Goal: Check status: Check status

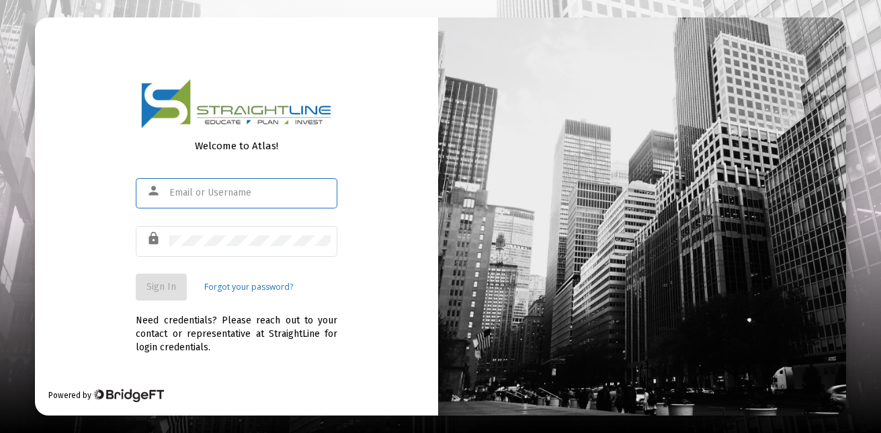
click at [209, 195] on input "text" at bounding box center [249, 193] width 161 height 11
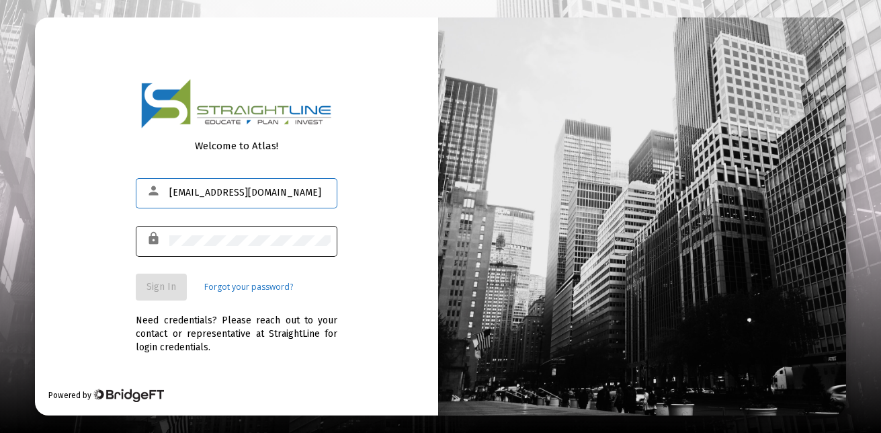
type input "[EMAIL_ADDRESS][DOMAIN_NAME]"
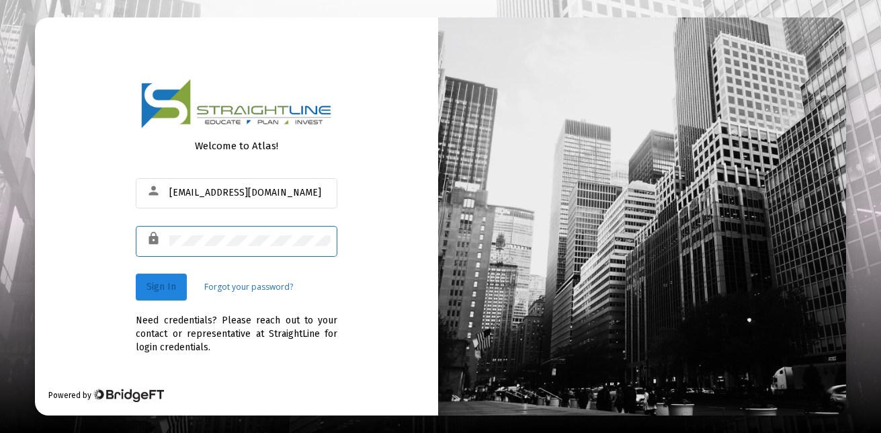
click at [169, 284] on span "Sign In" at bounding box center [162, 286] width 30 height 11
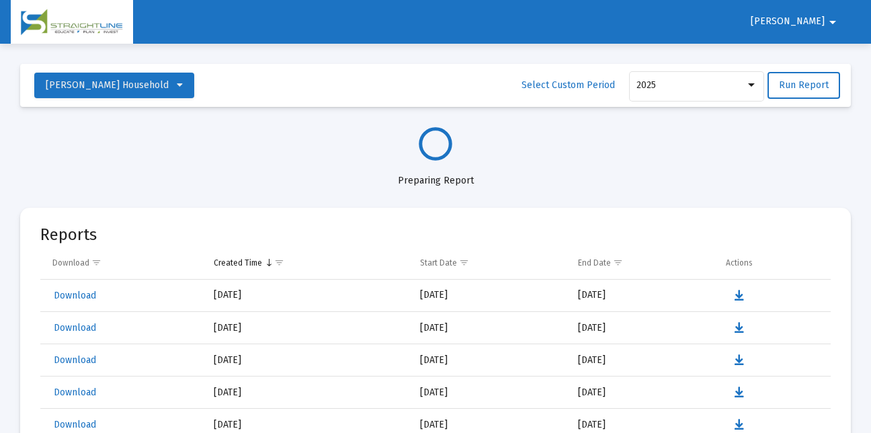
select select "View all"
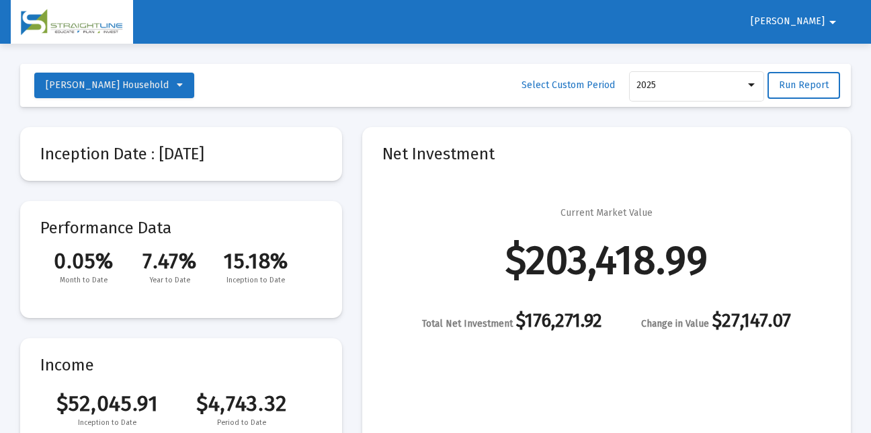
click at [833, 22] on mat-icon "arrow_drop_down" at bounding box center [833, 22] width 16 height 27
click at [256, 83] on div at bounding box center [435, 216] width 871 height 433
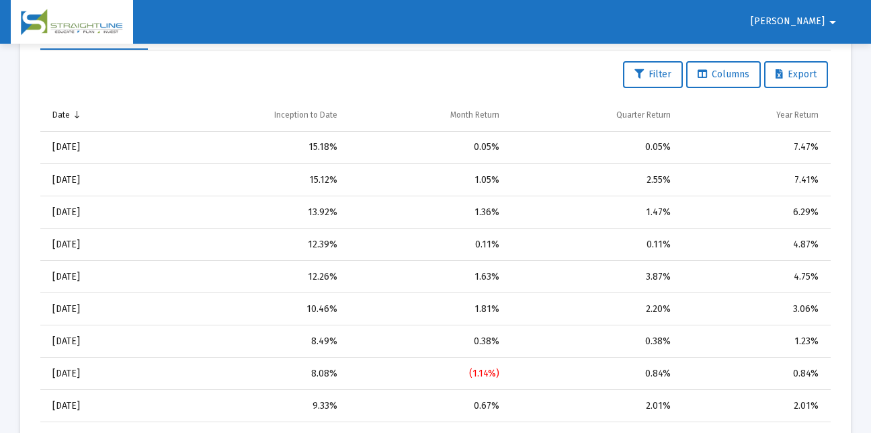
click at [558, 66] on div "Filter Columns Export" at bounding box center [435, 74] width 785 height 27
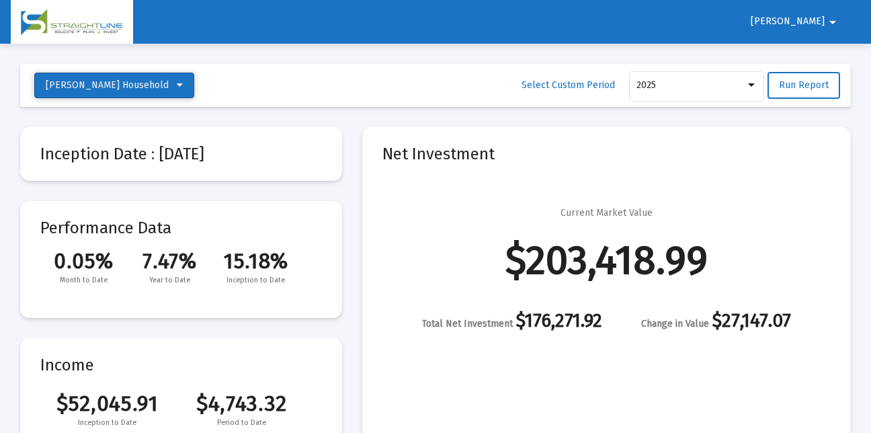
click at [159, 84] on span "[PERSON_NAME] Household" at bounding box center [114, 84] width 137 height 11
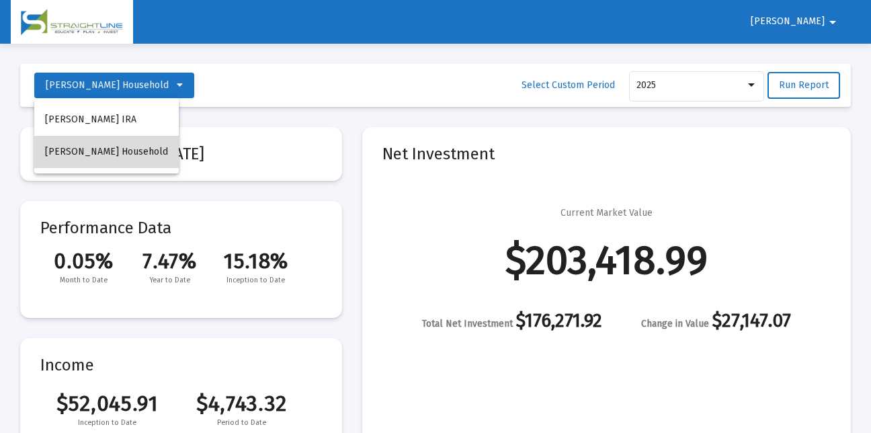
click at [134, 153] on span "[PERSON_NAME] Household" at bounding box center [106, 151] width 123 height 11
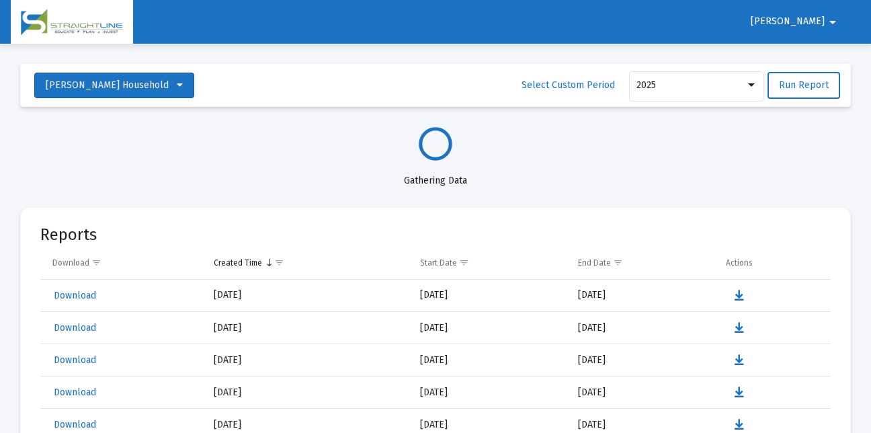
select select "View all"
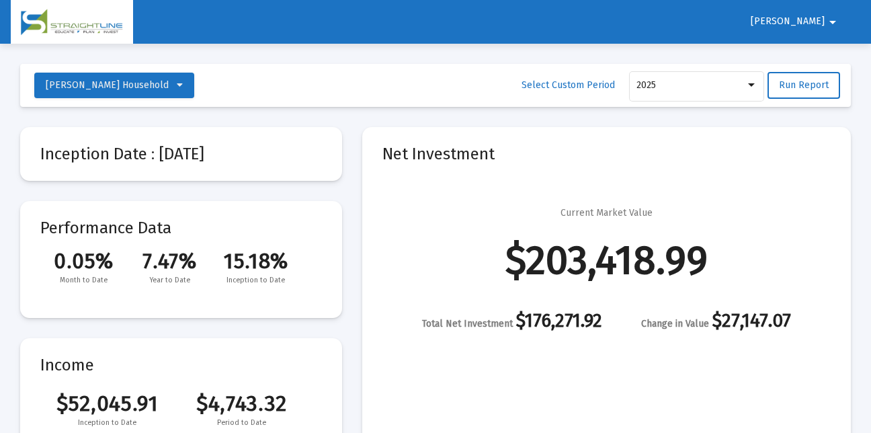
click at [62, 27] on img at bounding box center [72, 22] width 102 height 27
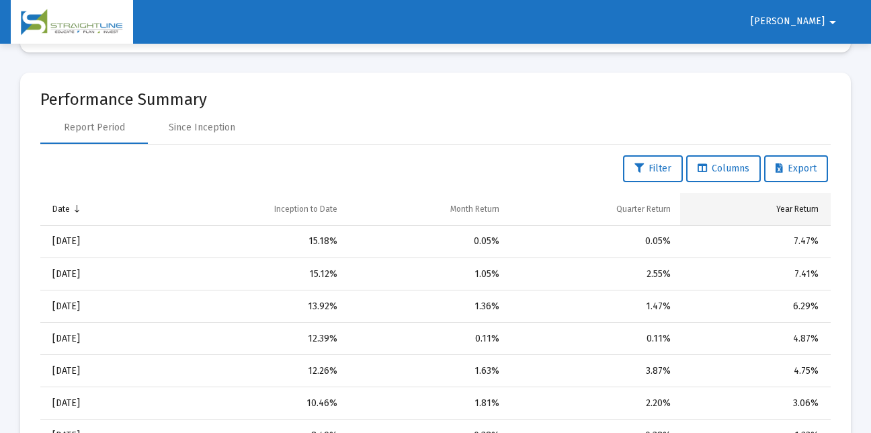
scroll to position [1277, 0]
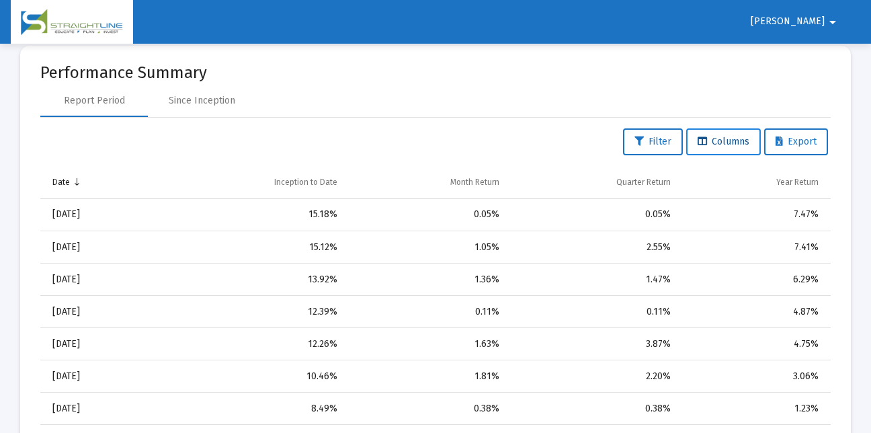
click at [721, 148] on button "Columns" at bounding box center [723, 141] width 75 height 27
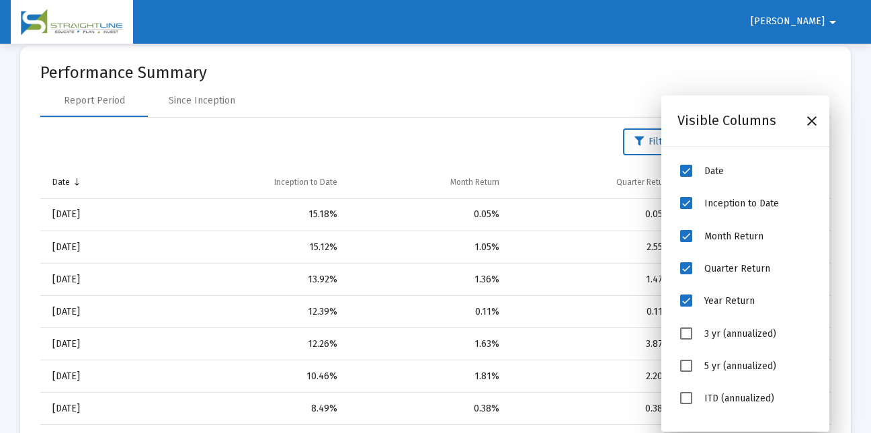
click at [686, 169] on span "Date" at bounding box center [686, 171] width 12 height 12
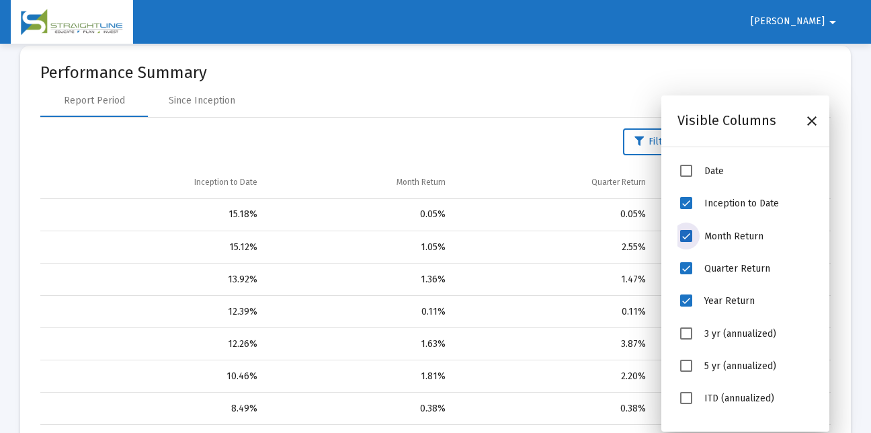
click at [684, 231] on span "Month Return" at bounding box center [686, 236] width 12 height 12
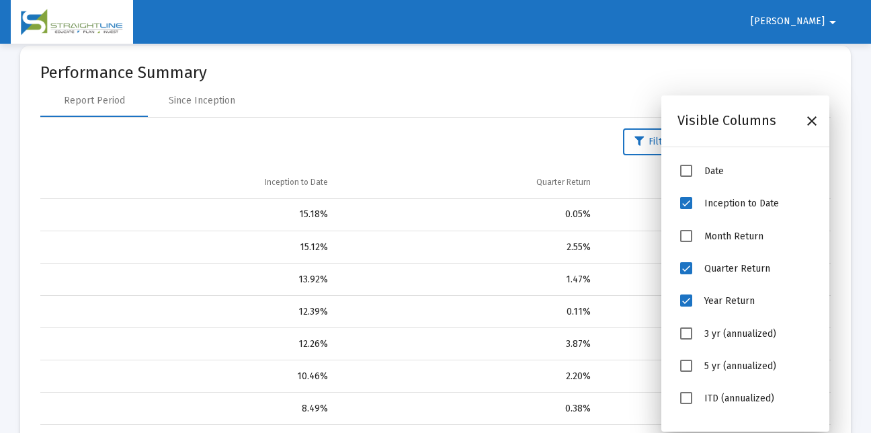
click at [691, 267] on span "Quarter Return" at bounding box center [686, 268] width 12 height 12
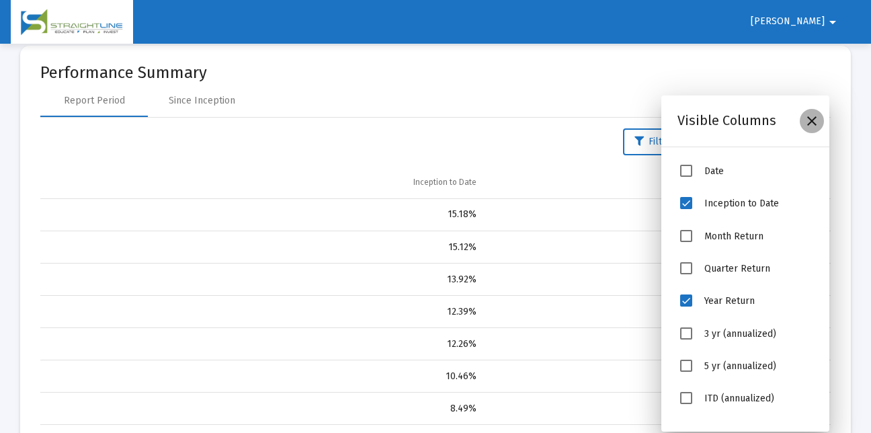
click at [814, 123] on icon "Close" at bounding box center [812, 121] width 16 height 16
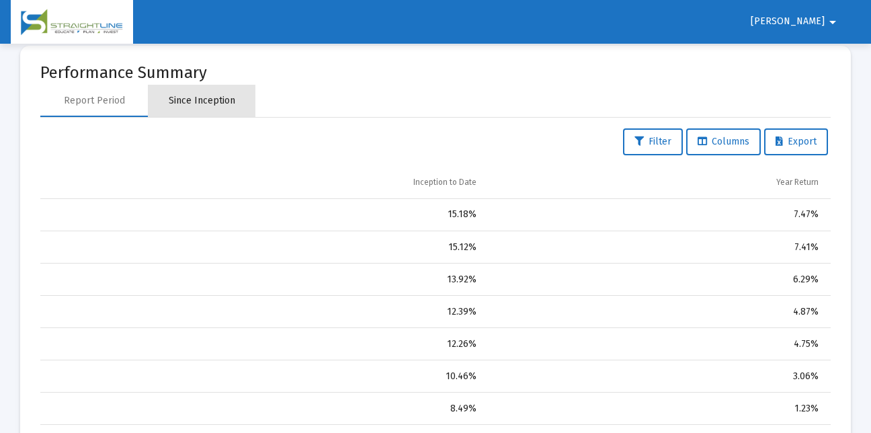
click at [192, 103] on div "Since Inception" at bounding box center [202, 100] width 67 height 13
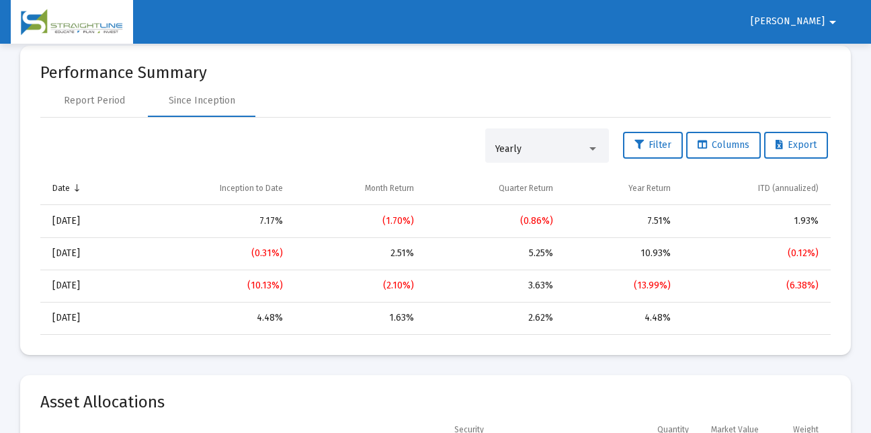
click at [834, 20] on mat-icon "arrow_drop_down" at bounding box center [833, 22] width 16 height 27
click at [837, 59] on button "Logout" at bounding box center [822, 57] width 75 height 32
